Goal: Share content: Share content

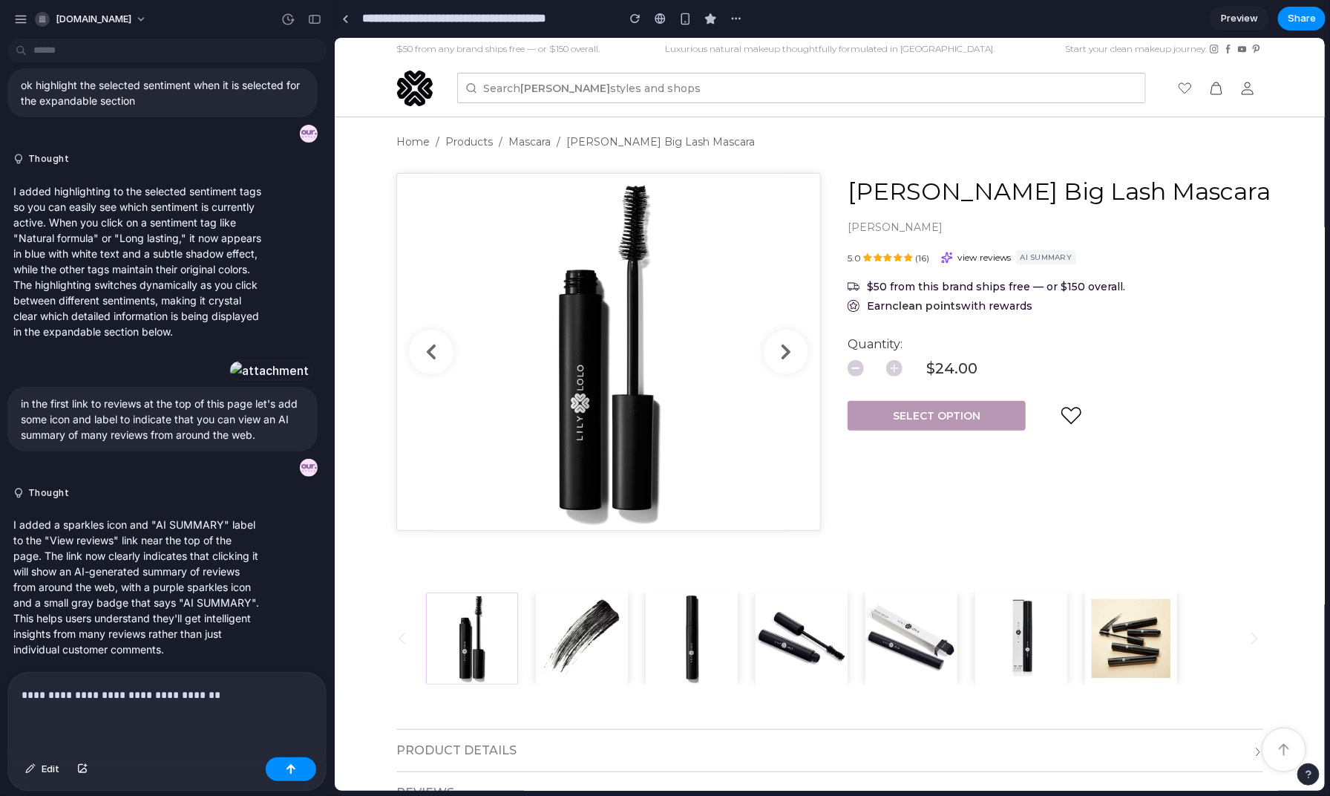
scroll to position [2610, 0]
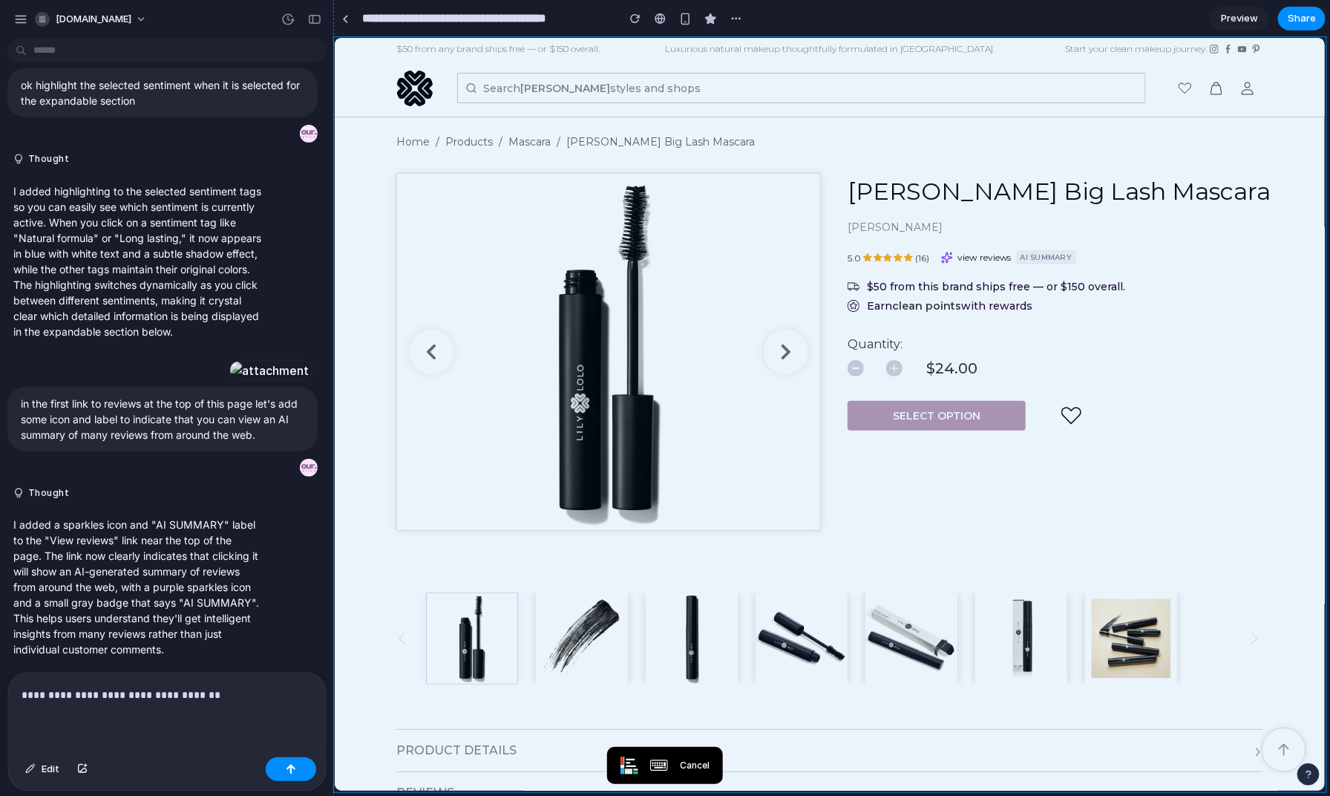
click at [848, 44] on p "Luxurious natural makeup thoughtfully formulated in [GEOGRAPHIC_DATA]." at bounding box center [829, 48] width 330 height 13
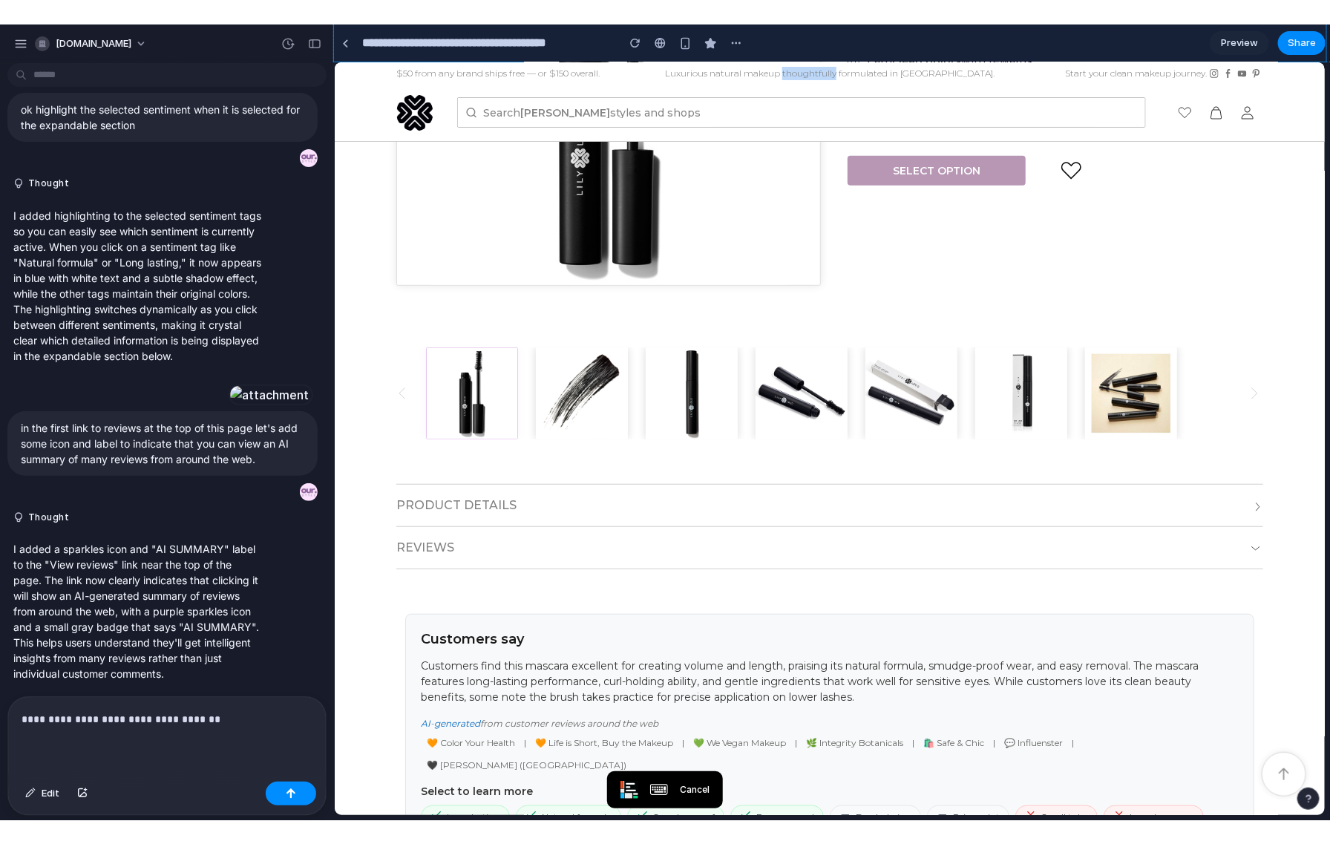
scroll to position [0, 0]
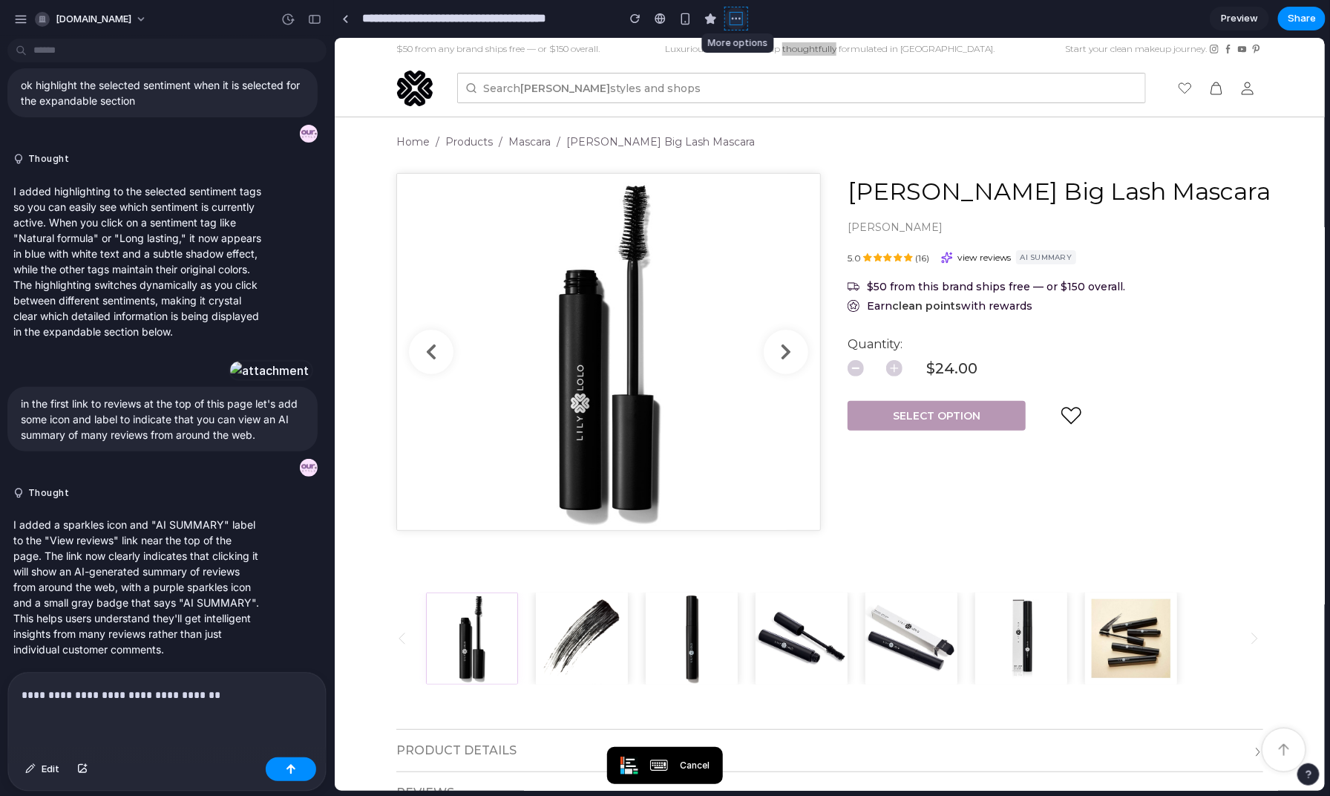
click at [734, 19] on div "button" at bounding box center [736, 19] width 12 height 12
click at [739, 22] on div "button" at bounding box center [736, 19] width 12 height 12
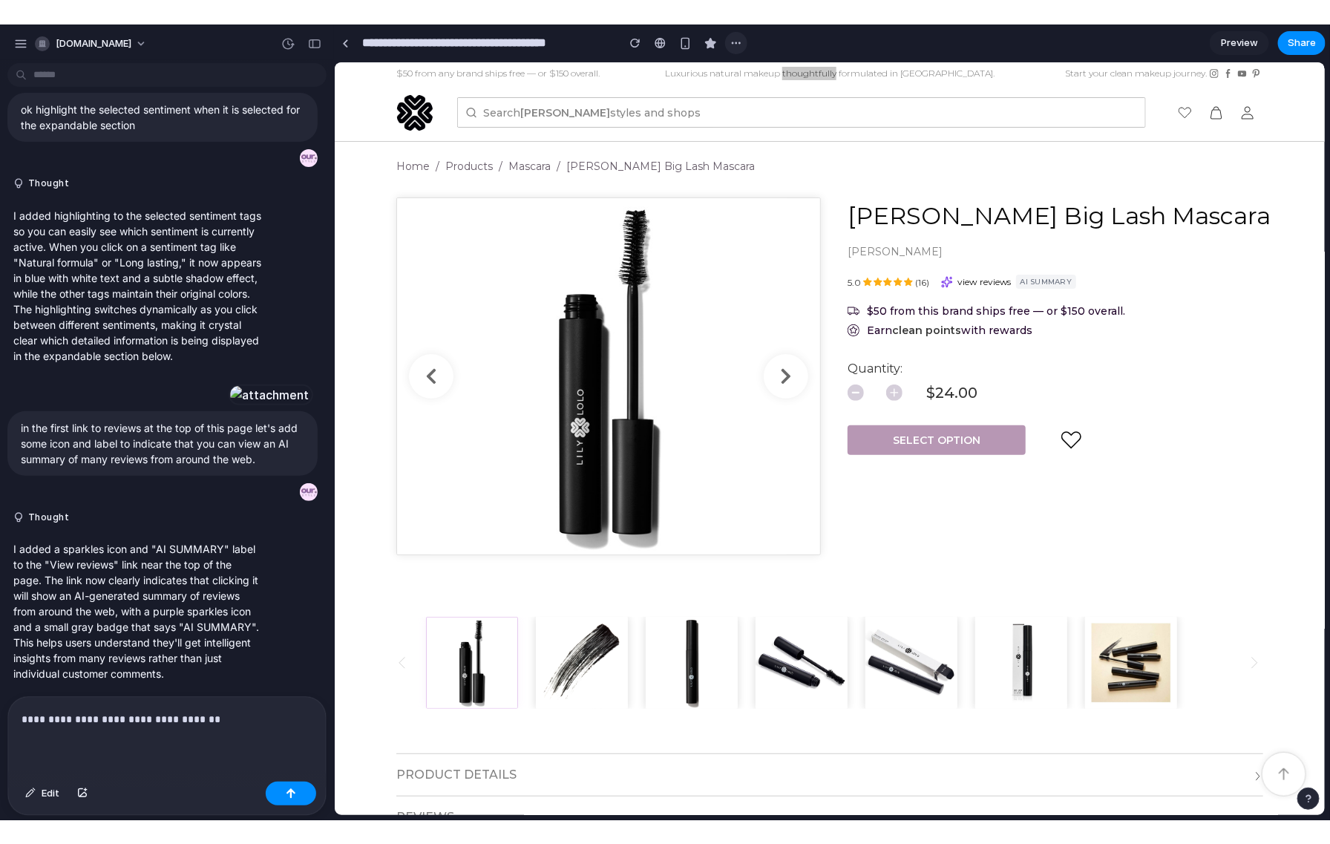
scroll to position [2561, 0]
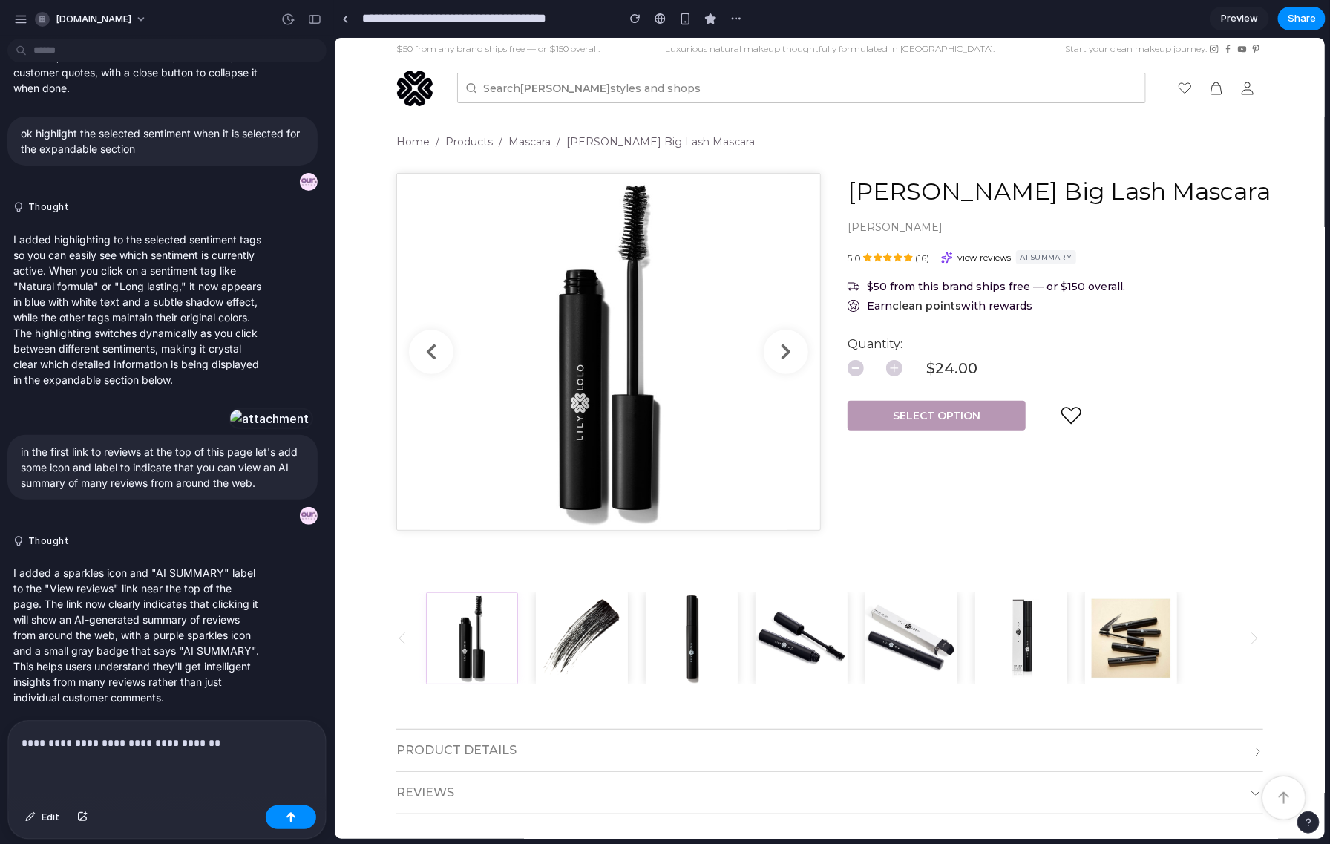
click at [1249, 20] on span "Preview" at bounding box center [1239, 18] width 37 height 15
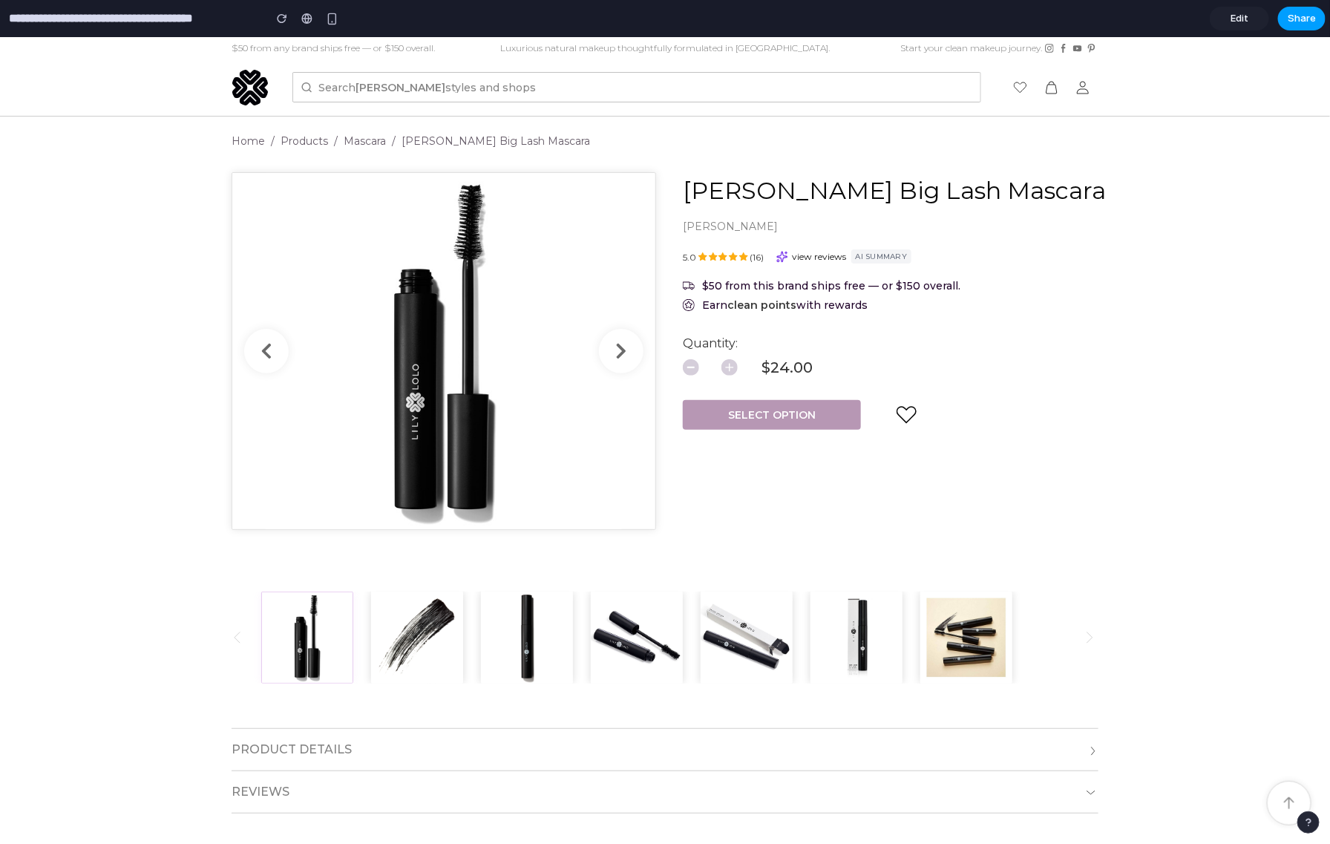
click at [1308, 22] on span "Share" at bounding box center [1302, 18] width 28 height 15
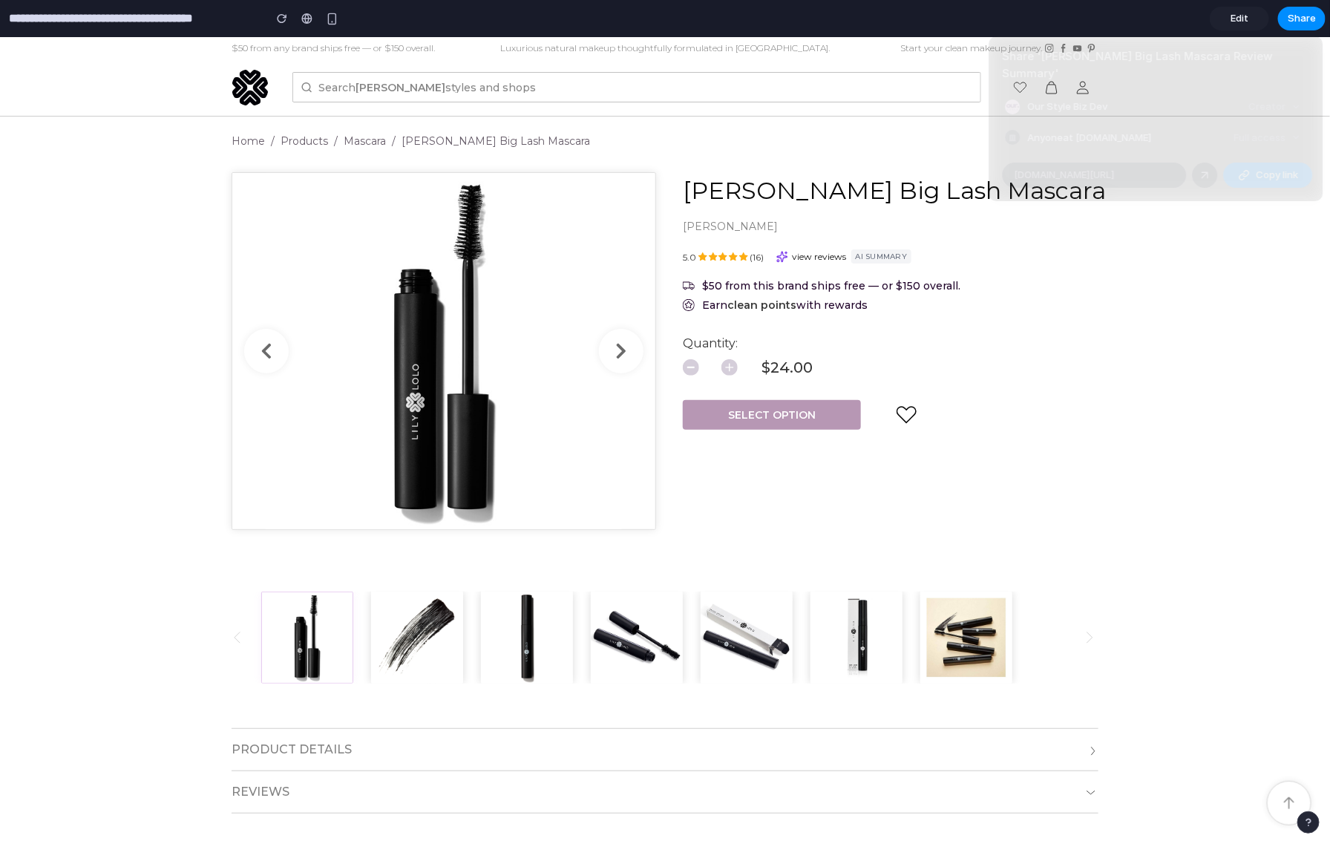
click at [1180, 254] on div "Share ' Lily Lolo Big Lash Mascara Review Summary ' Our Style Biz Dev Creator A…" at bounding box center [665, 422] width 1330 height 844
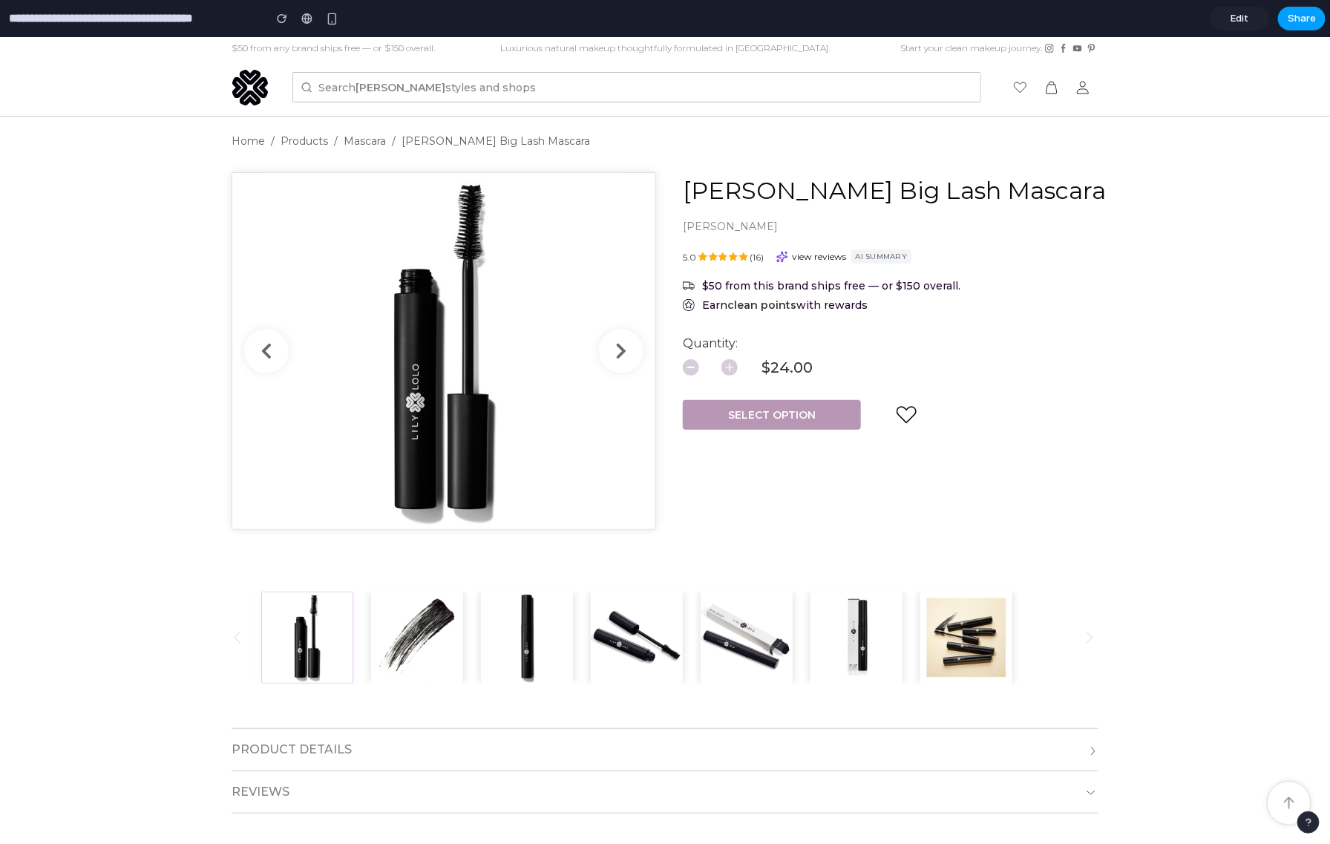
click at [1302, 19] on span "Share" at bounding box center [1302, 18] width 28 height 15
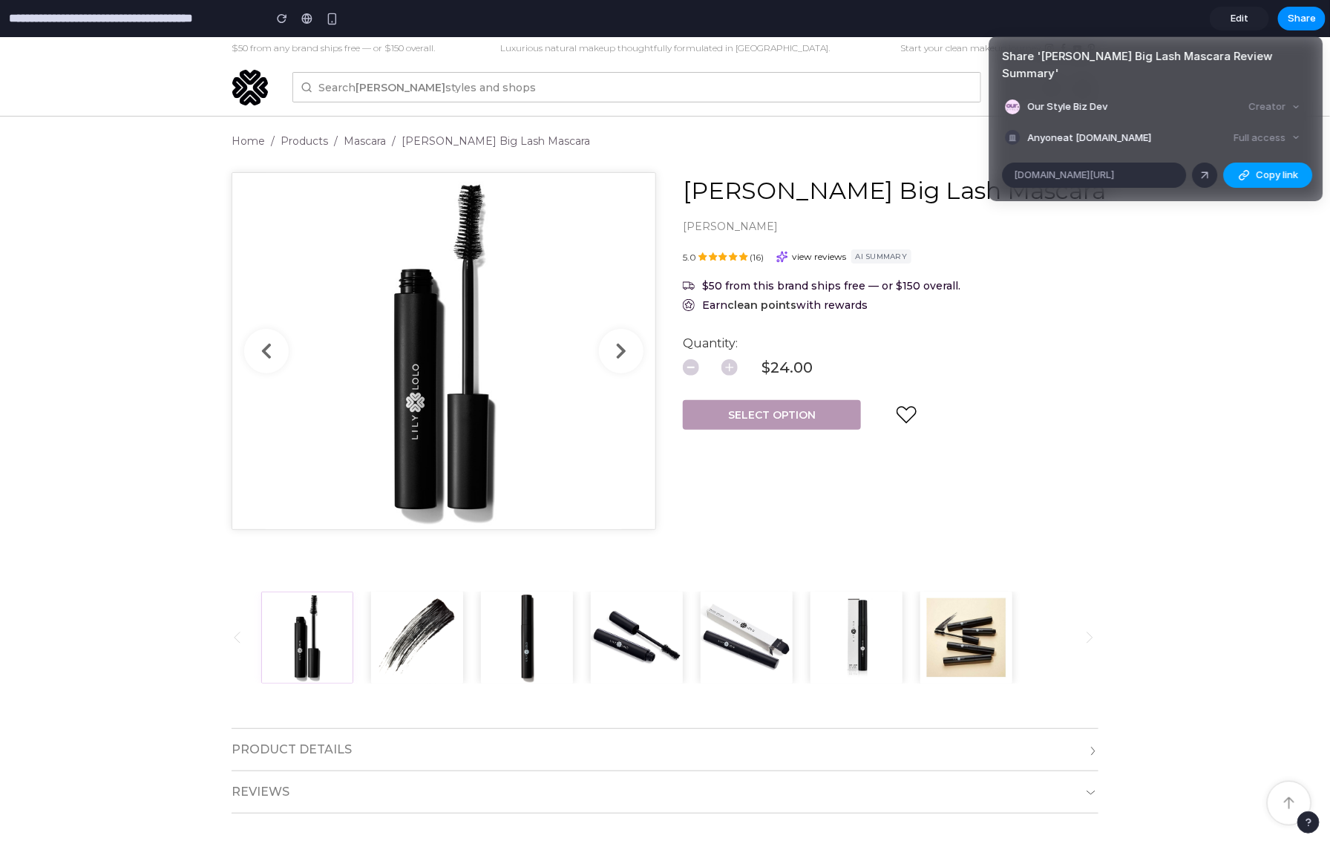
click at [1265, 168] on span "Copy link" at bounding box center [1277, 175] width 42 height 15
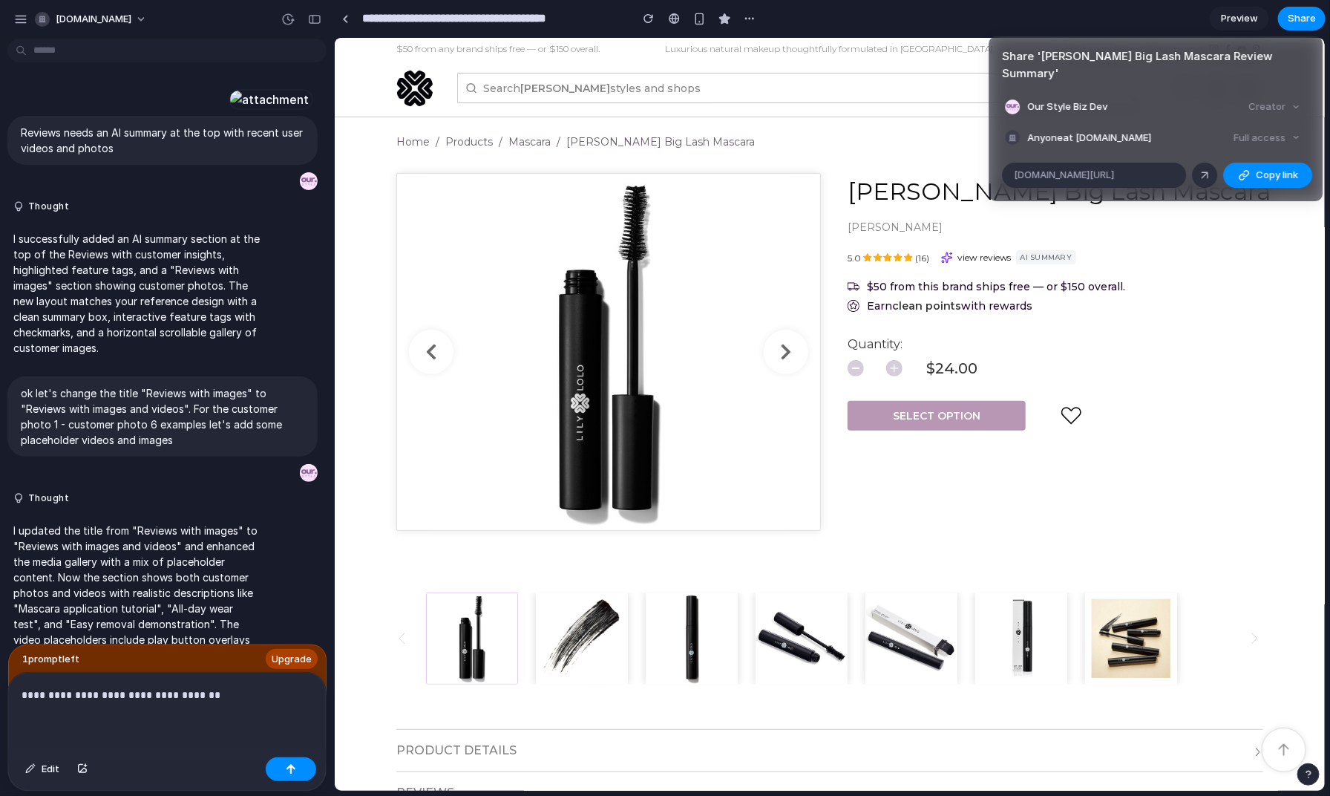
scroll to position [2863, 0]
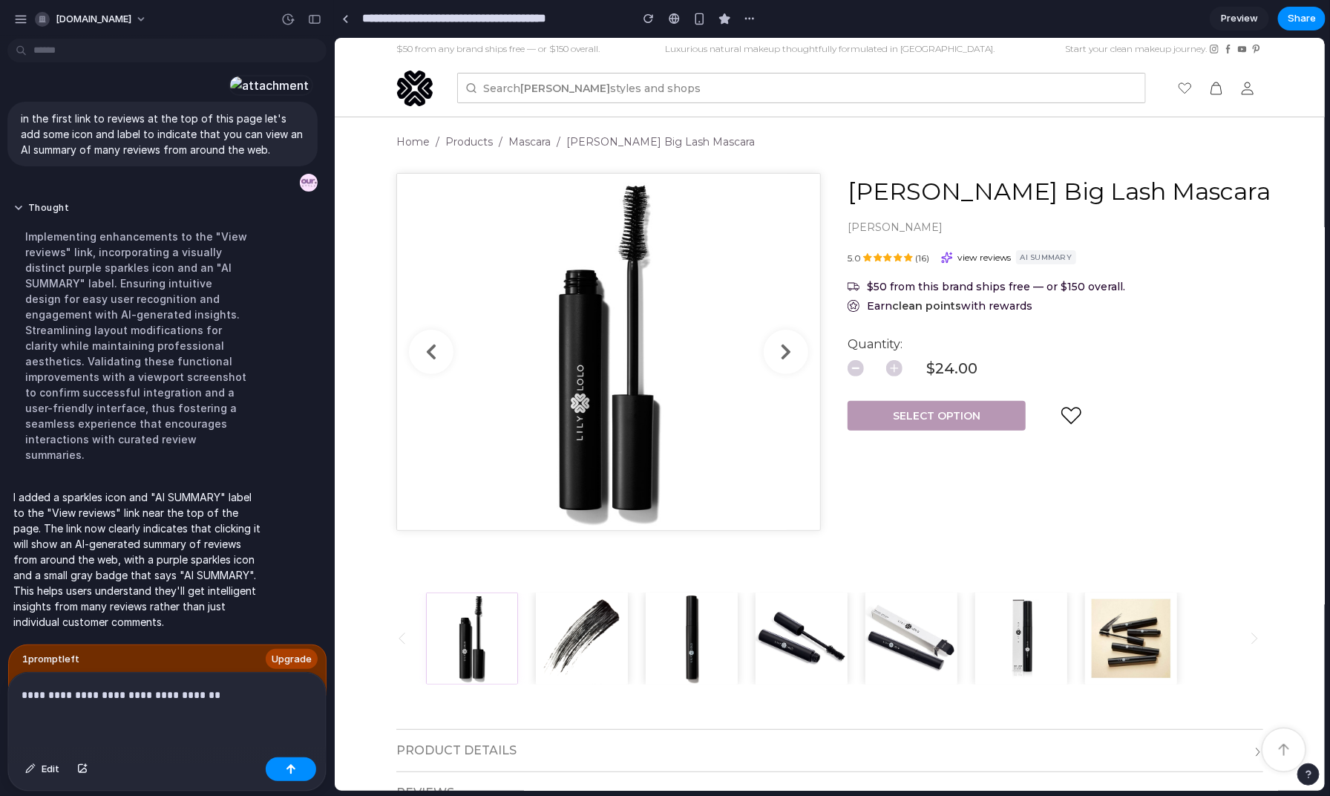
click at [850, 144] on div "Share ' Lily Lolo Big Lash Mascara Review Summary ' Our Style Biz Dev Creator A…" at bounding box center [665, 398] width 1330 height 796
click at [1296, 19] on span "Share" at bounding box center [1302, 18] width 28 height 15
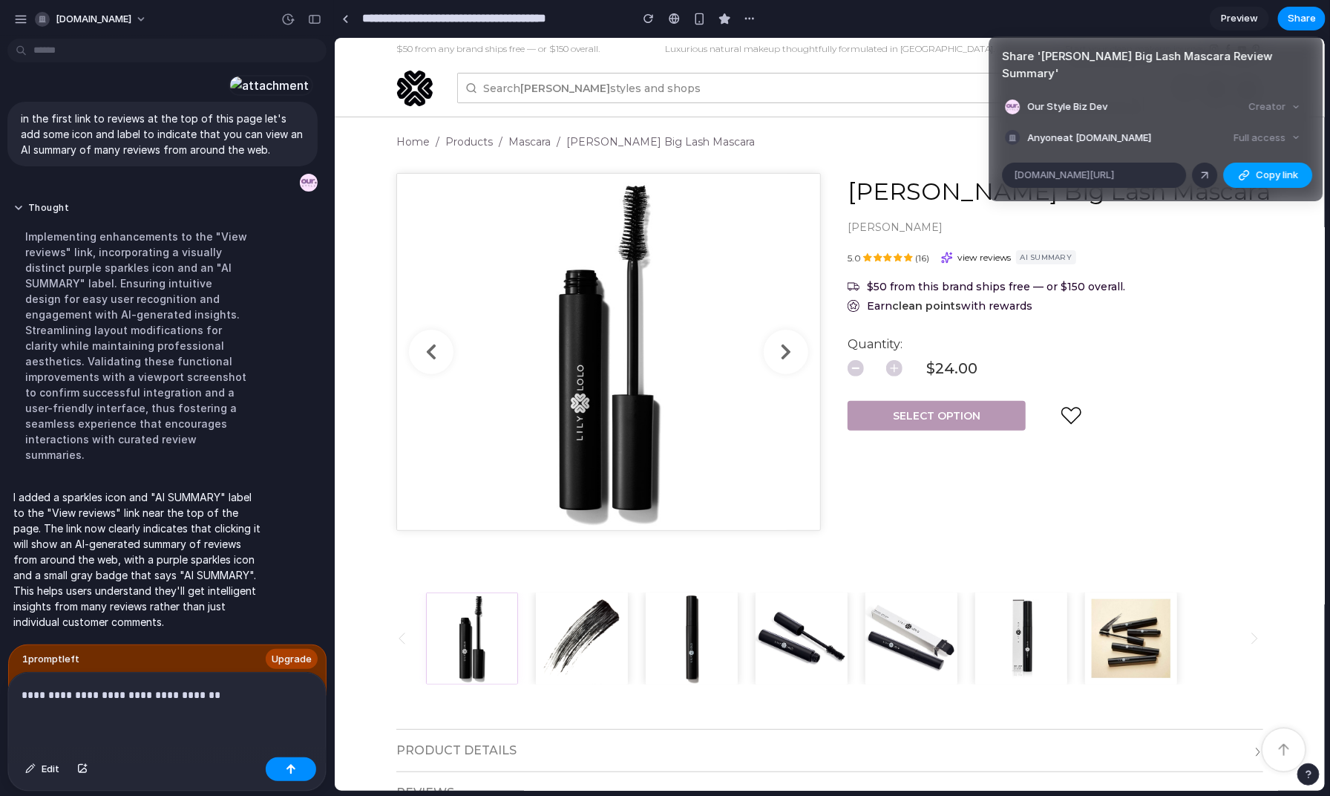
click at [1244, 169] on div "button" at bounding box center [1244, 175] width 12 height 12
